Goal: Task Accomplishment & Management: Manage account settings

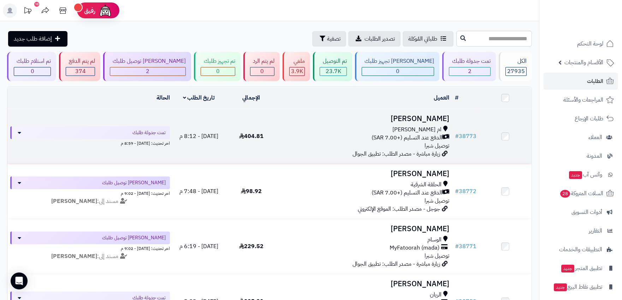
click at [347, 149] on td "فيصل سعد ام العراد الدفع عند التسليم (+7.00 SAR) توصيل شبرا زيارة مباشرة - مصدر…" at bounding box center [364, 136] width 175 height 55
click at [334, 132] on div "ام [PERSON_NAME]" at bounding box center [364, 130] width 169 height 8
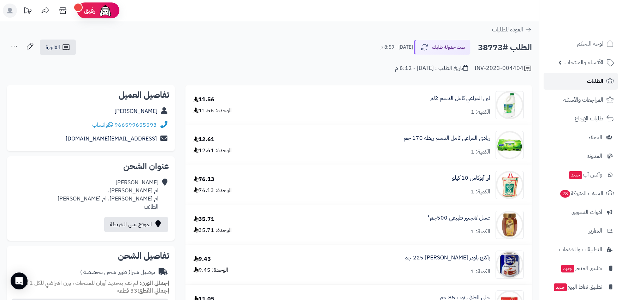
click at [588, 79] on span "الطلبات" at bounding box center [595, 81] width 16 height 10
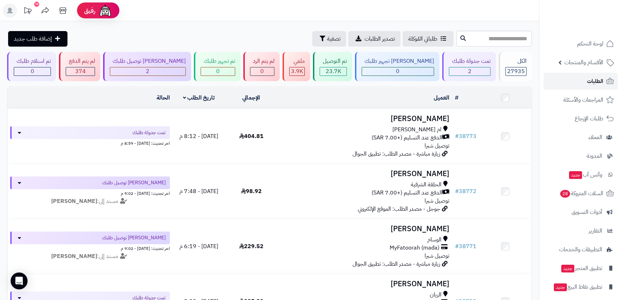
click at [610, 82] on icon at bounding box center [610, 81] width 7 height 6
click at [581, 83] on link "الطلبات" at bounding box center [581, 81] width 74 height 17
click at [607, 84] on icon at bounding box center [610, 81] width 7 height 6
click at [8, 11] on rect at bounding box center [10, 11] width 14 height 14
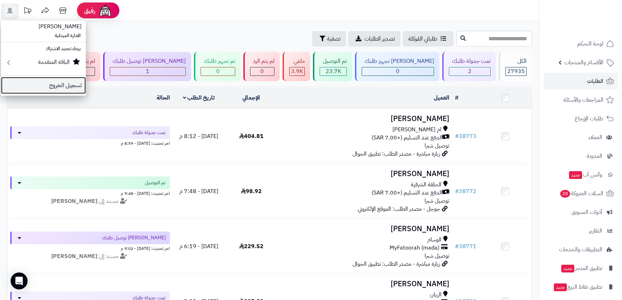
click at [39, 83] on link "تسجيل الخروج" at bounding box center [43, 85] width 85 height 17
